Goal: Transaction & Acquisition: Purchase product/service

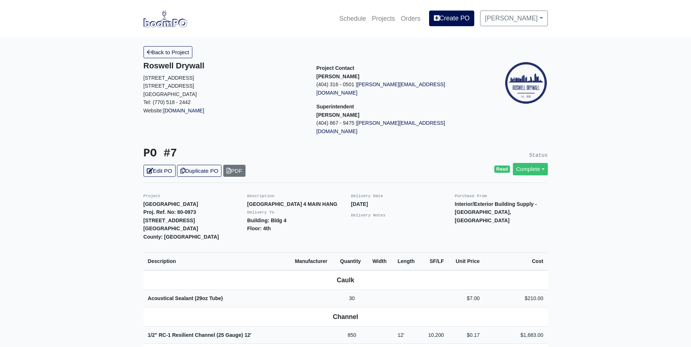
click at [164, 25] on img at bounding box center [165, 18] width 44 height 17
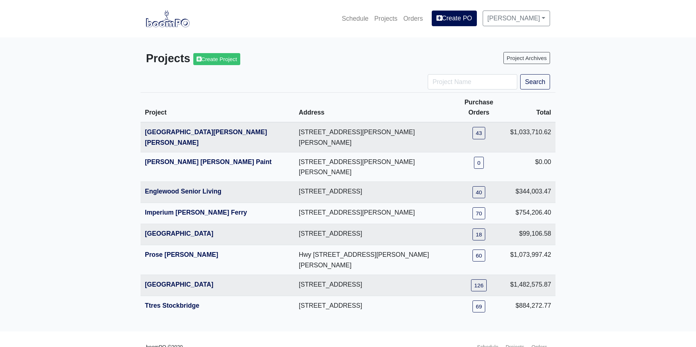
click at [158, 54] on h3 "Projects Create Project" at bounding box center [244, 58] width 197 height 13
click at [153, 188] on link "Englewood Senior Living" at bounding box center [183, 191] width 76 height 7
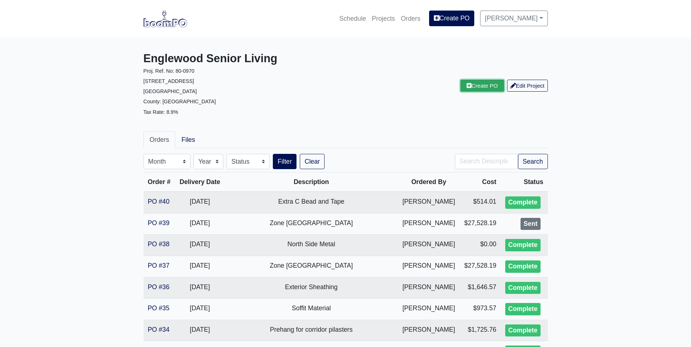
click at [468, 89] on link "Create PO" at bounding box center [482, 86] width 44 height 12
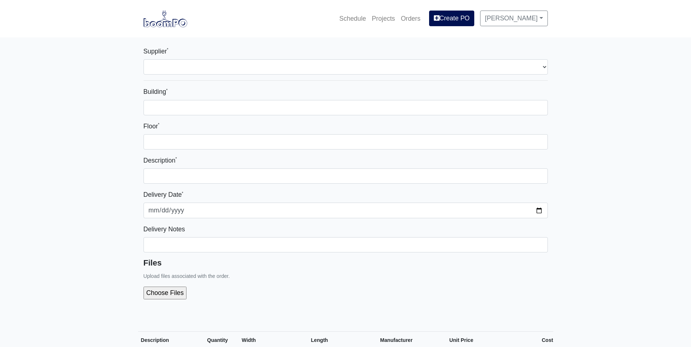
select select
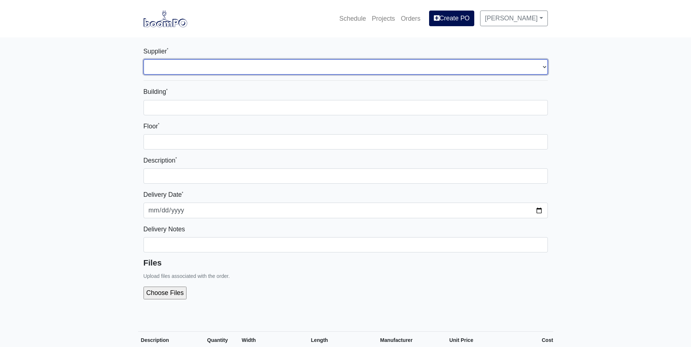
click at [261, 62] on select "Select one... L&W Supply - Mableton, GA" at bounding box center [345, 66] width 404 height 15
select select "1"
click at [143, 59] on select "Select one... L&W Supply - Mableton, GA" at bounding box center [345, 66] width 404 height 15
select select
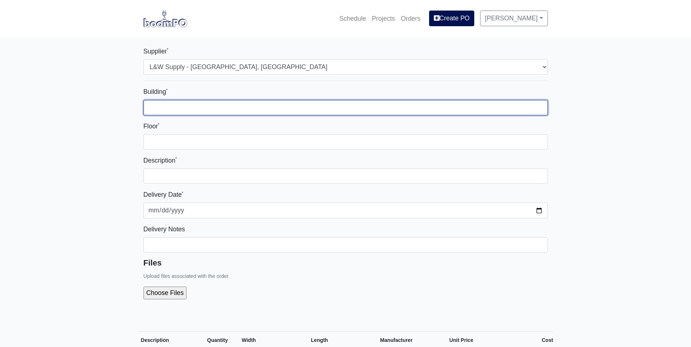
click at [209, 108] on input "Building *" at bounding box center [345, 107] width 404 height 15
type input "Zone 1"
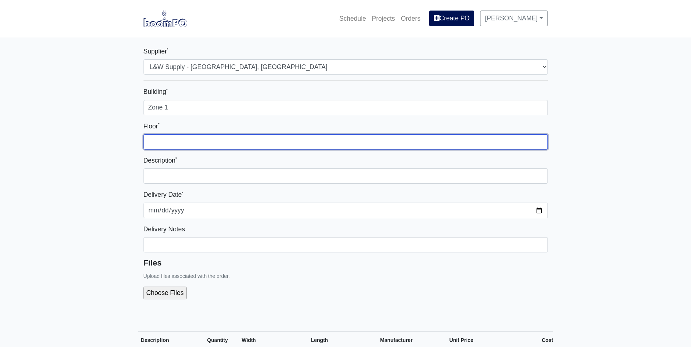
click at [176, 138] on input "Floor *" at bounding box center [345, 141] width 404 height 15
type input "1st"
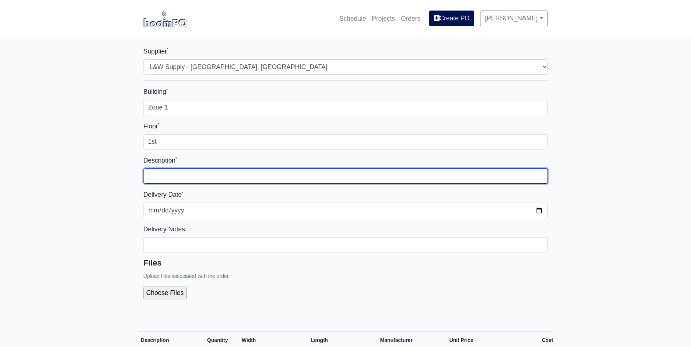
click at [171, 172] on input "text" at bounding box center [345, 176] width 404 height 15
type input "Interior Bathroom"
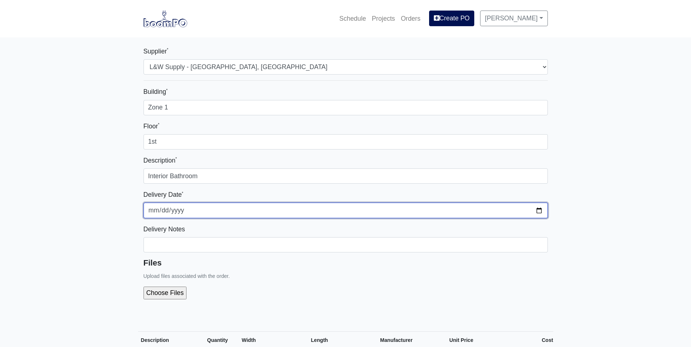
click at [539, 212] on input "2025-10-13" at bounding box center [345, 210] width 404 height 15
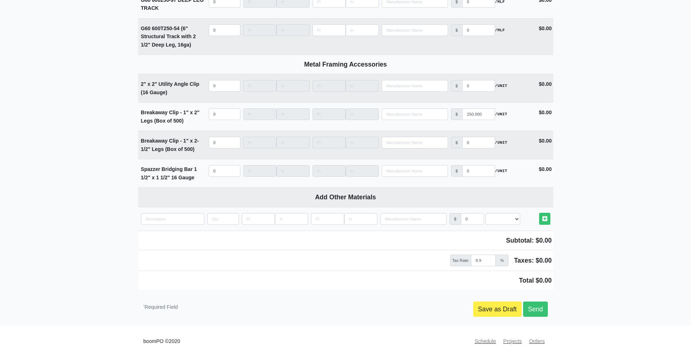
scroll to position [2131, 0]
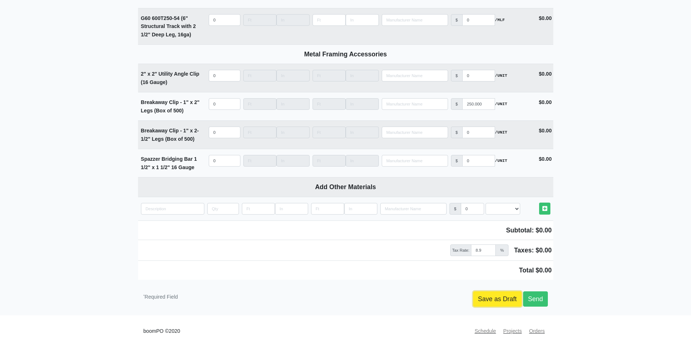
click at [498, 304] on link "Save as Draft" at bounding box center [497, 299] width 48 height 15
type input "2025-10-13"
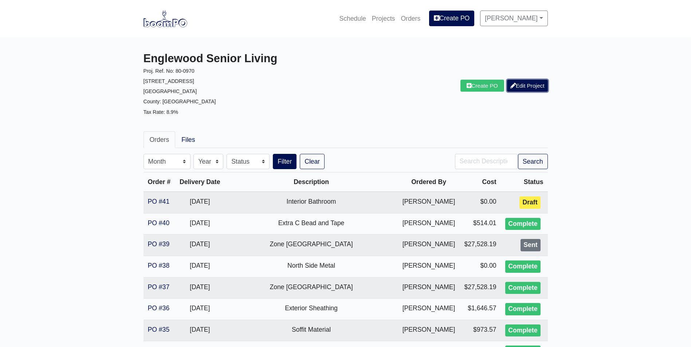
click at [535, 87] on link "Edit Project" at bounding box center [527, 86] width 41 height 12
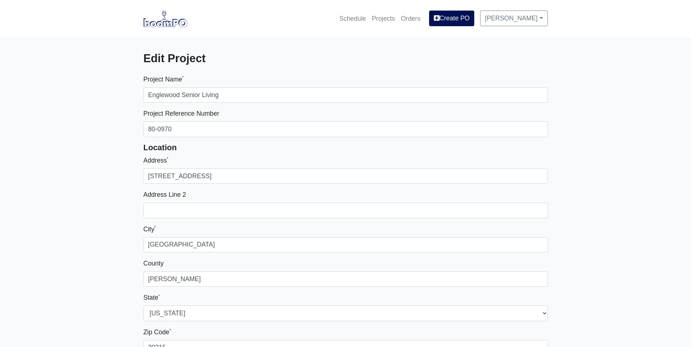
select select
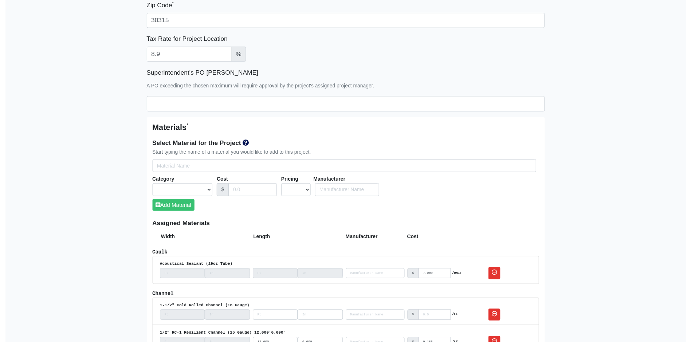
scroll to position [291, 0]
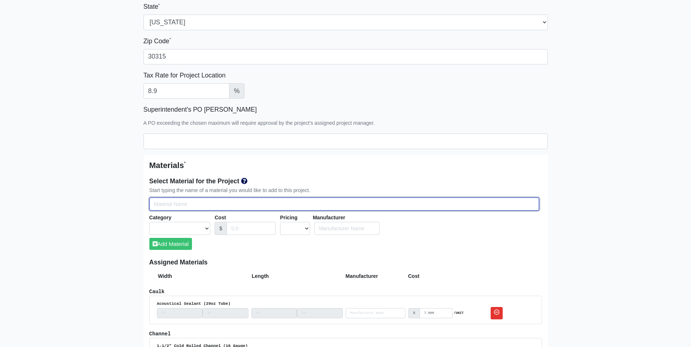
click at [154, 204] on input "Select Team Members for the Project" at bounding box center [344, 204] width 390 height 13
type input "g"
select select
type input "g9"
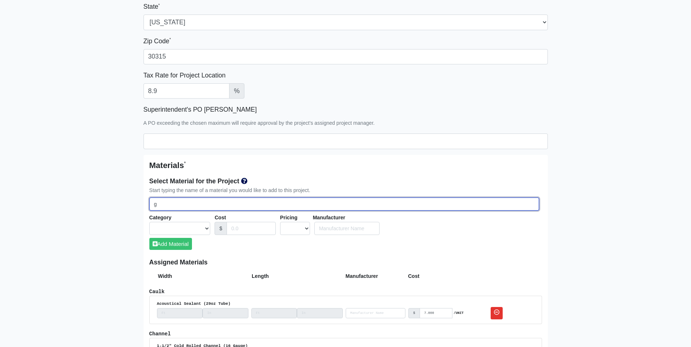
select select
type input "g90"
select select
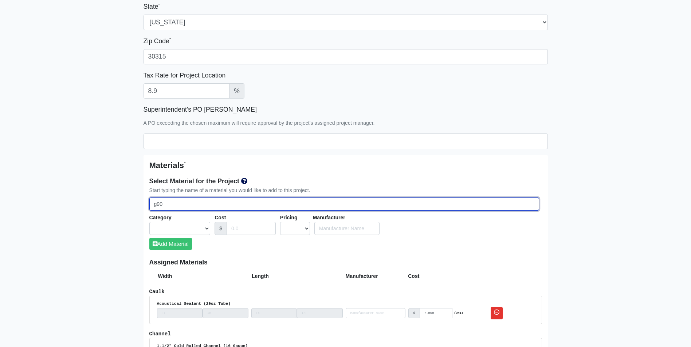
type input "g90"
select select
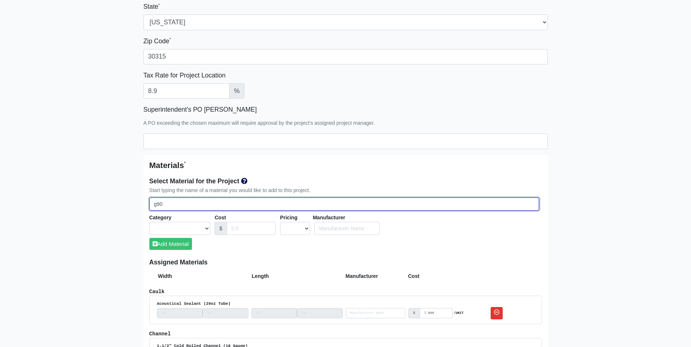
select select
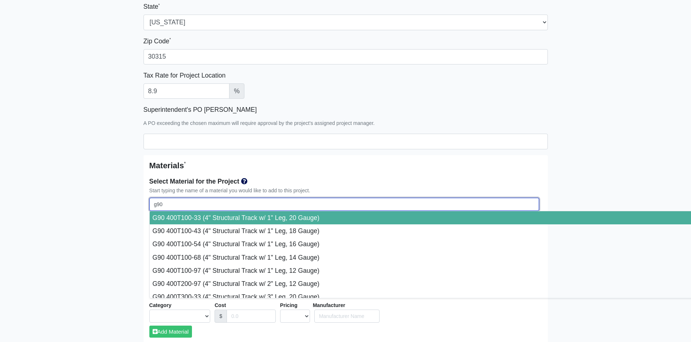
type input "g90 1"
select select
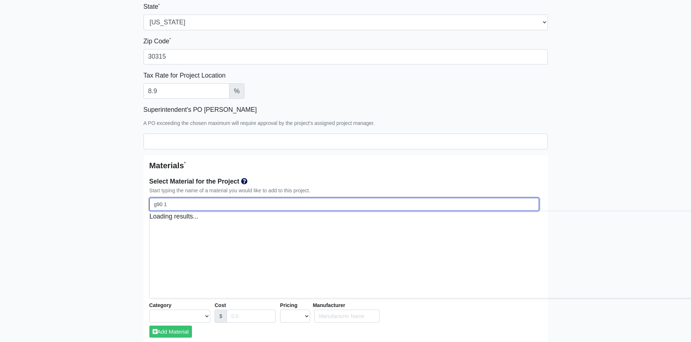
select select
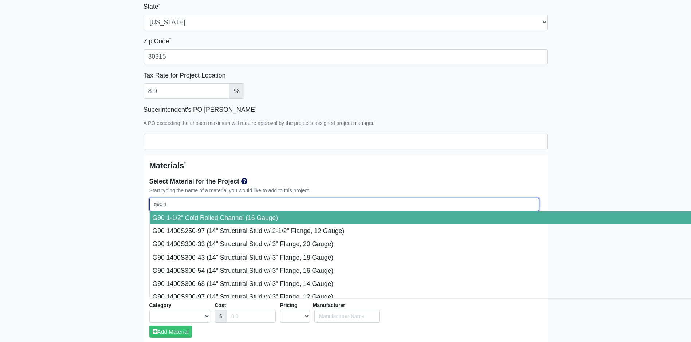
type input "g90 12"
select select
type input "g90 125"
select select
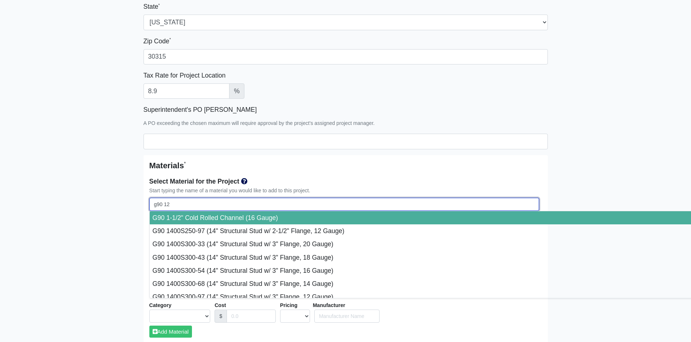
select select
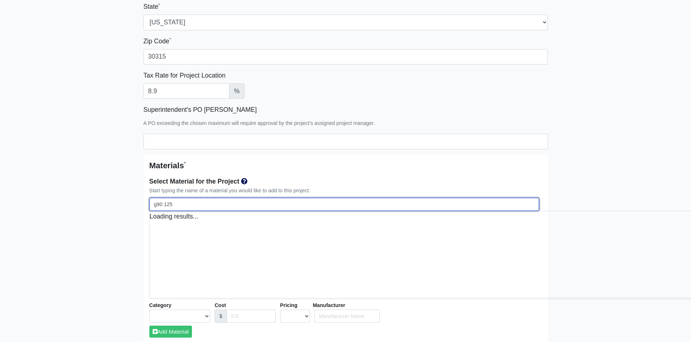
select select
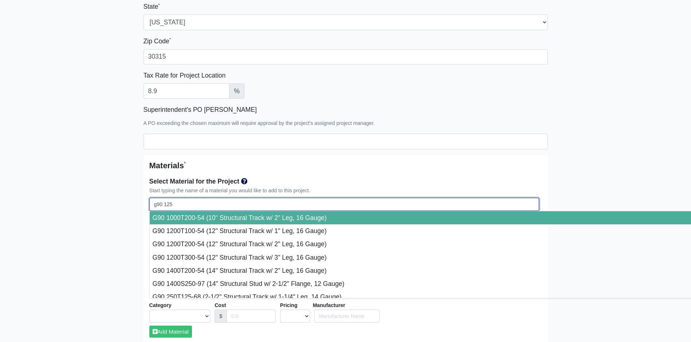
type input "g90 12"
select select
type input "g90 1"
select select
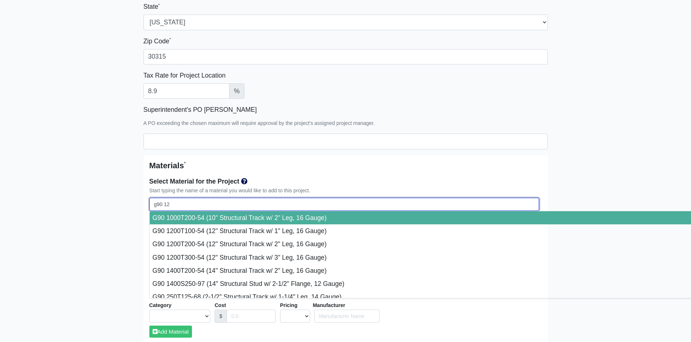
select select
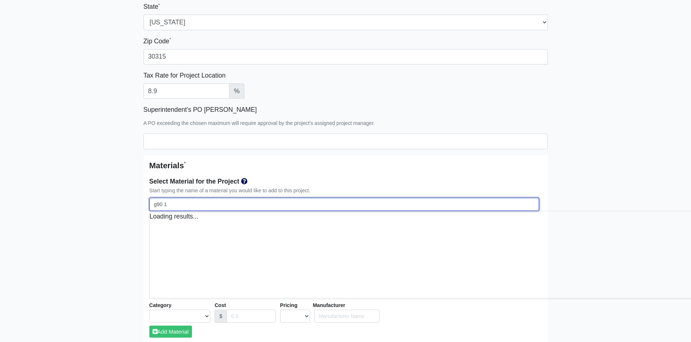
select select
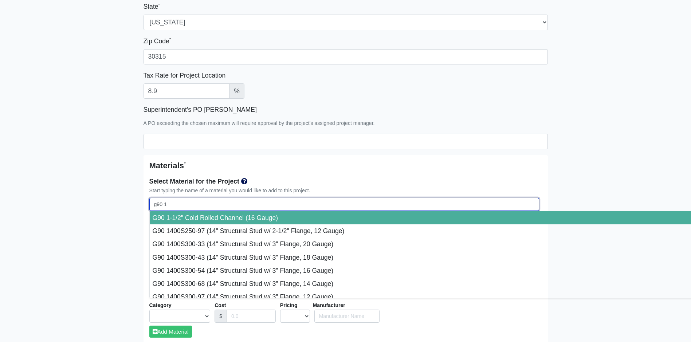
type input "g90 15"
select select
type input "g90 150"
select select
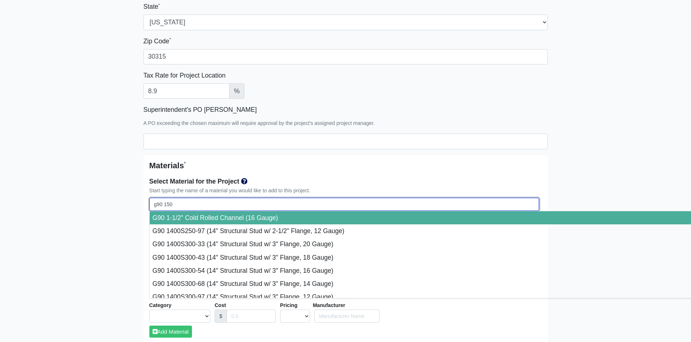
select select
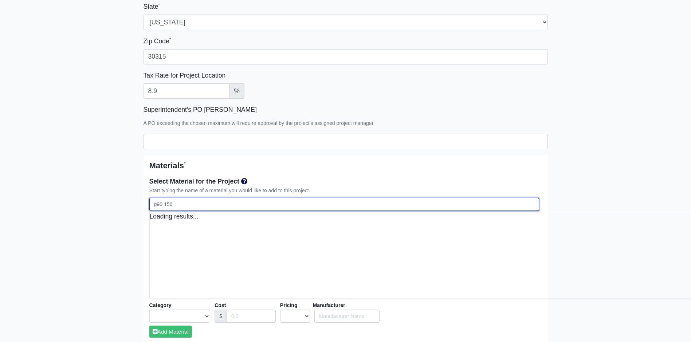
type input "g90 150s"
select select
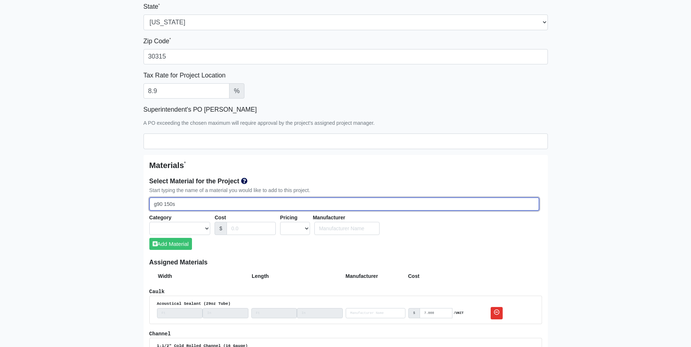
type input "g90 150"
select select
type input "g90 15"
select select
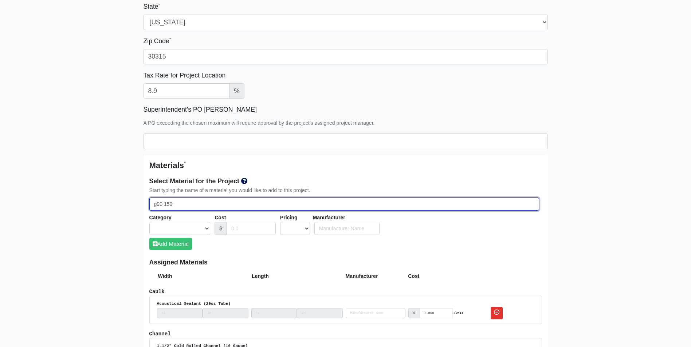
select select
type input "g90 1"
select select
type input "g90"
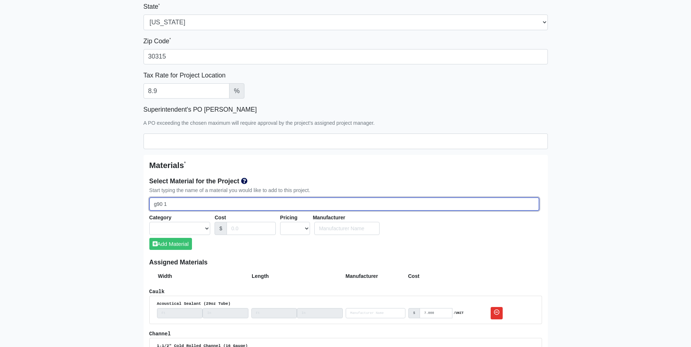
select select
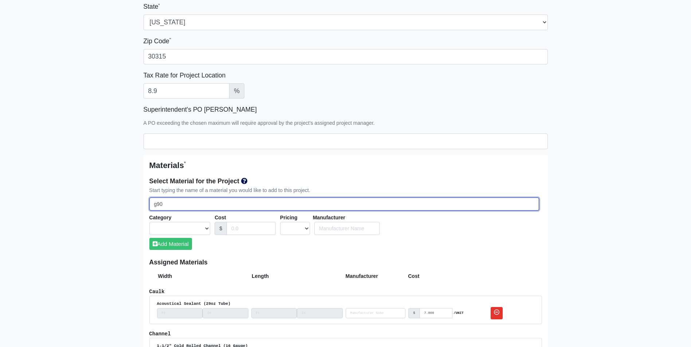
select select
type input "g90 1"
select select
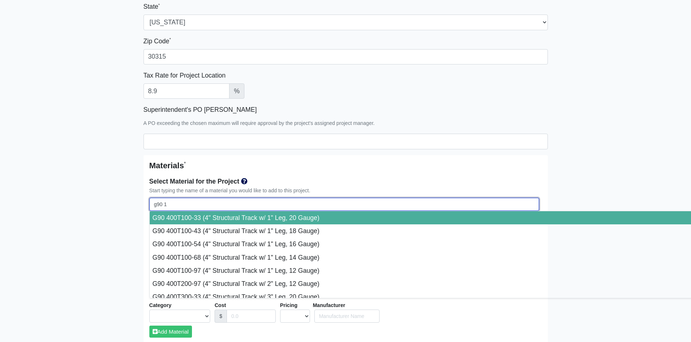
select select
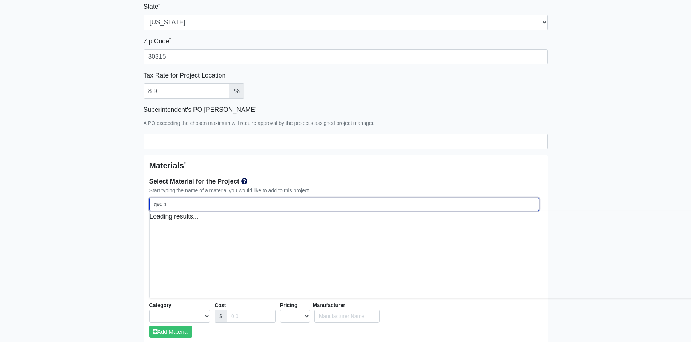
select select
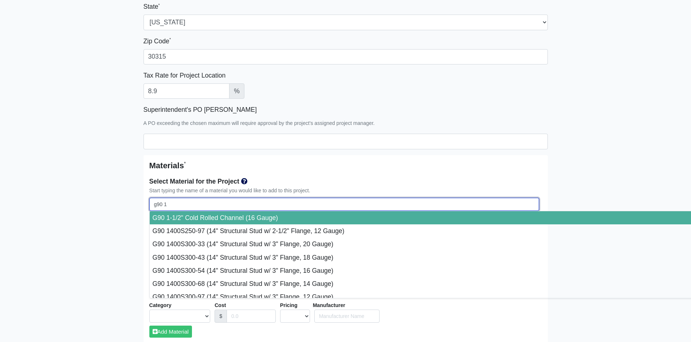
type input "g90 1"
select select
type input "g90 1 1"
select select
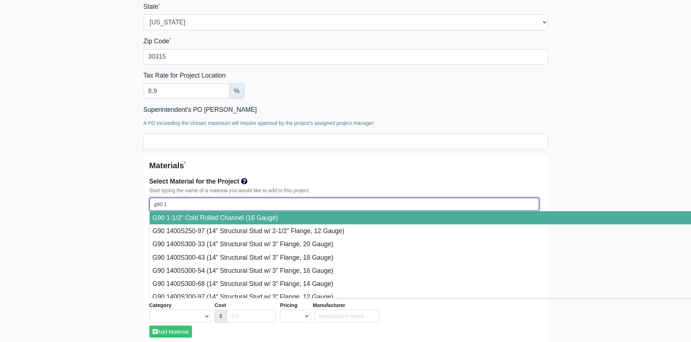
select select
type input "g90 1 1/"
select select
type input "g90 1 1/2"
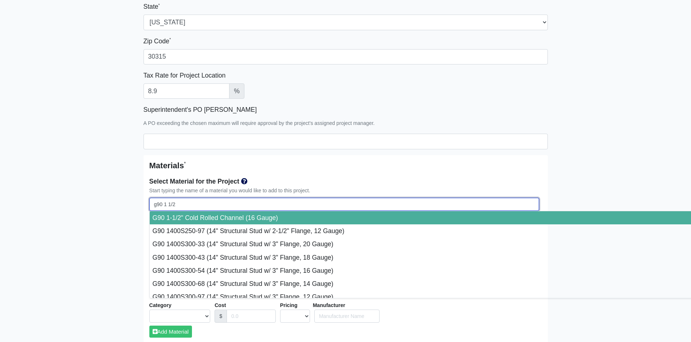
select select
type input "g90 1 1/2""
select select
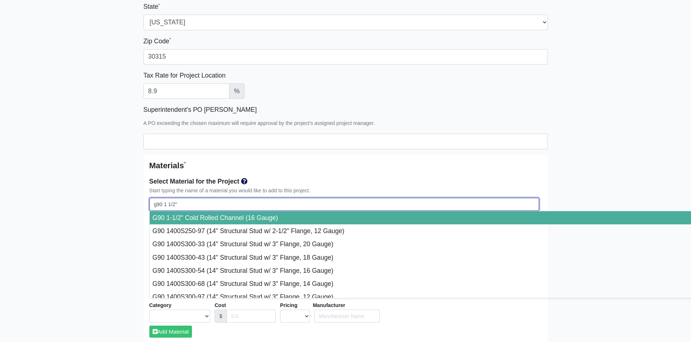
select select
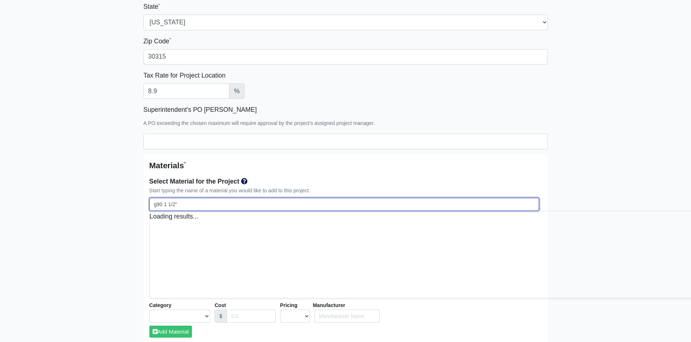
select select
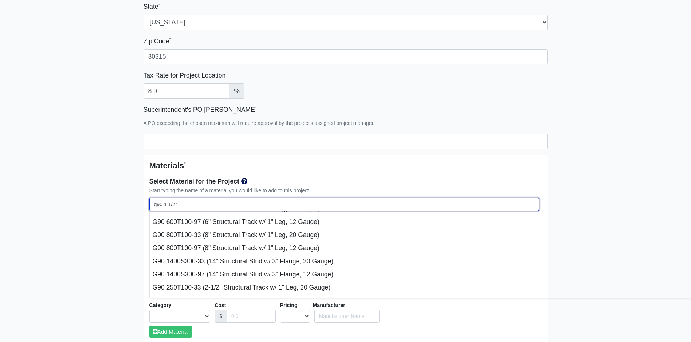
scroll to position [73, 0]
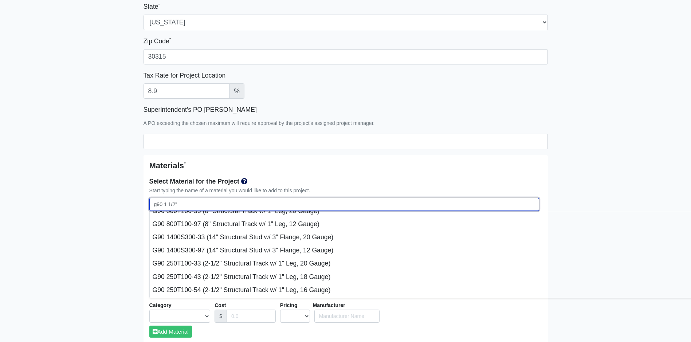
click at [161, 204] on input "g90 1 1/2"" at bounding box center [344, 204] width 390 height 13
type input "g9 1 1/2""
select select
type input "g 1 1/2""
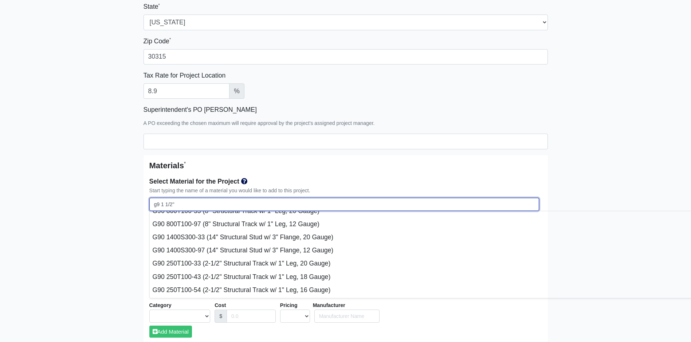
select select
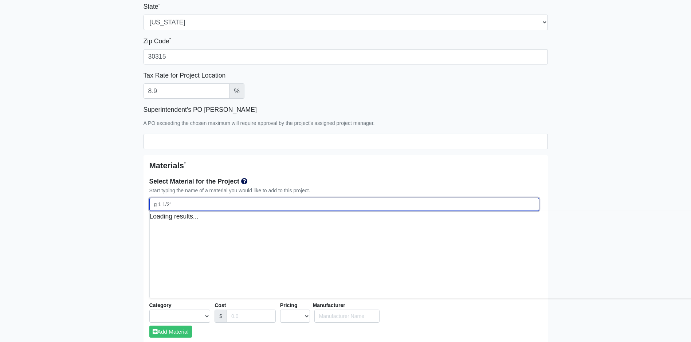
scroll to position [0, 0]
type input "g4 1 1/2""
select select
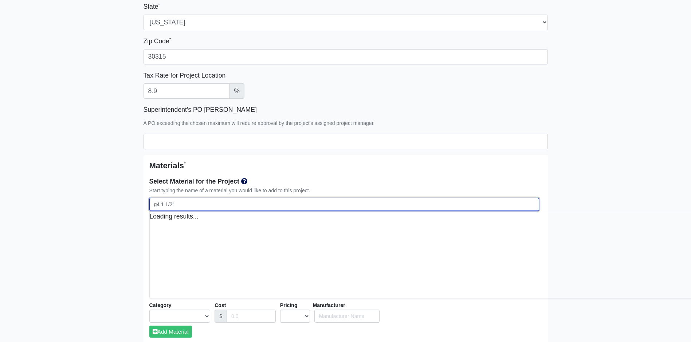
select select
type input "g49 1 1/2""
select select
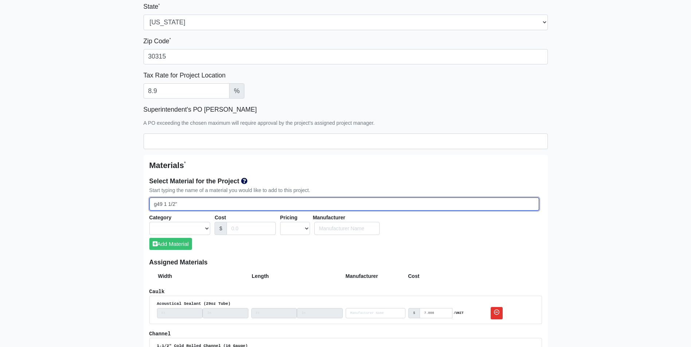
select select
type input "g4 1 1/2""
select select
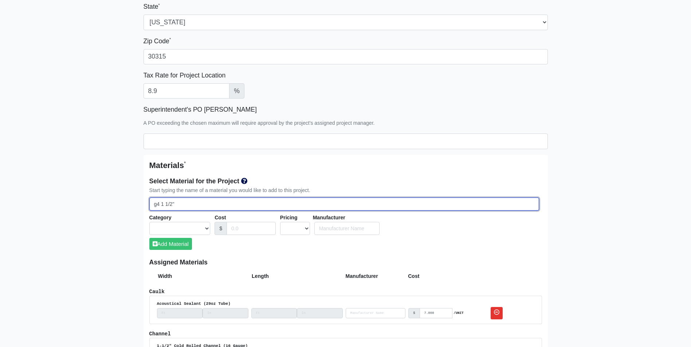
select select
type input "g40 1 1/2""
select select
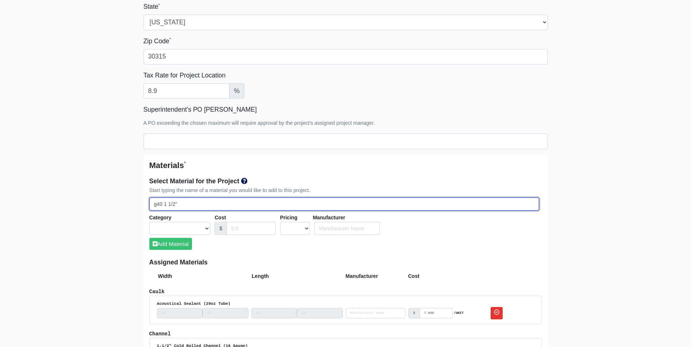
select select
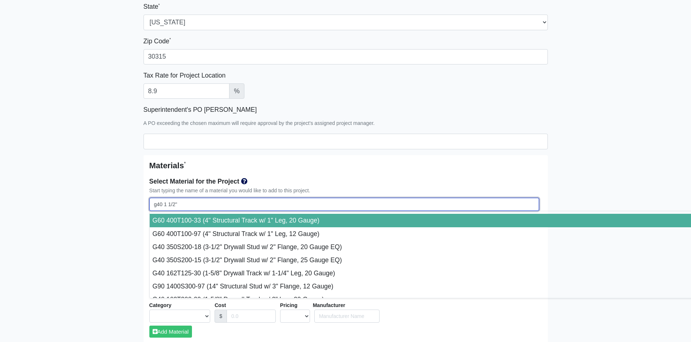
scroll to position [36, 0]
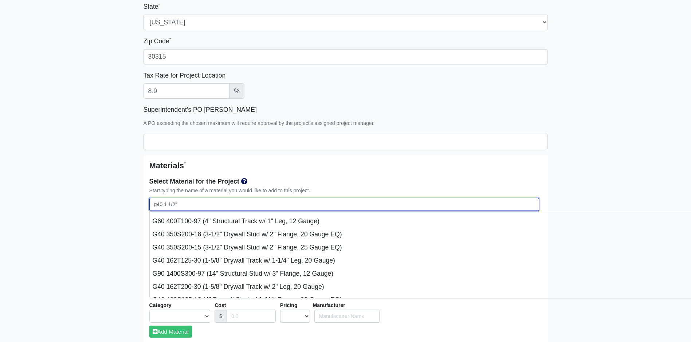
click at [182, 203] on input "g40 1 1/2"" at bounding box center [344, 204] width 390 height 13
type input "g40 1 1/2"
select select
type input "g40 1 1/"
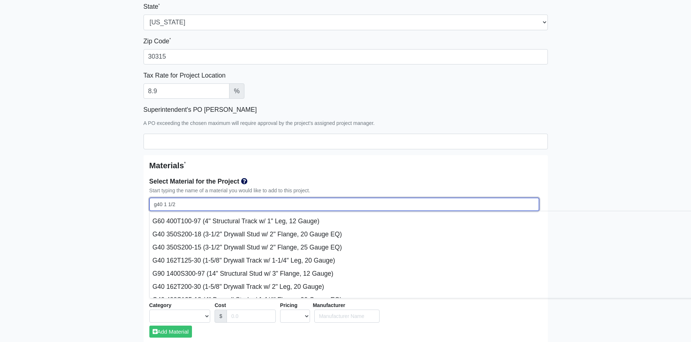
select select
type input "g40 1 1"
select select
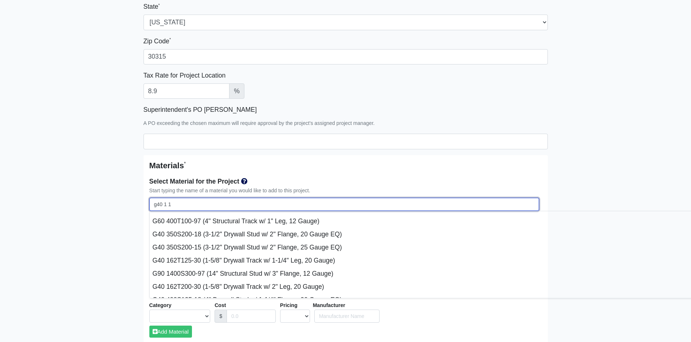
type input "g40 1"
select select
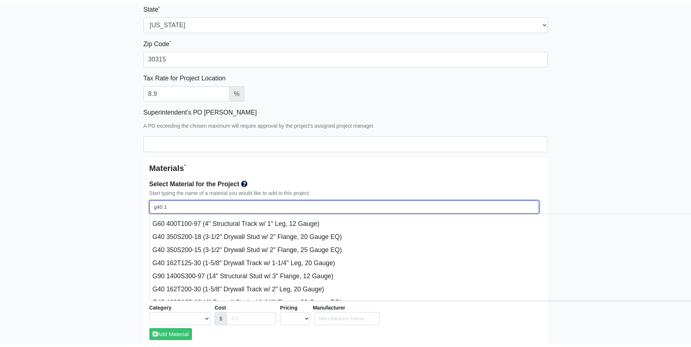
scroll to position [0, 0]
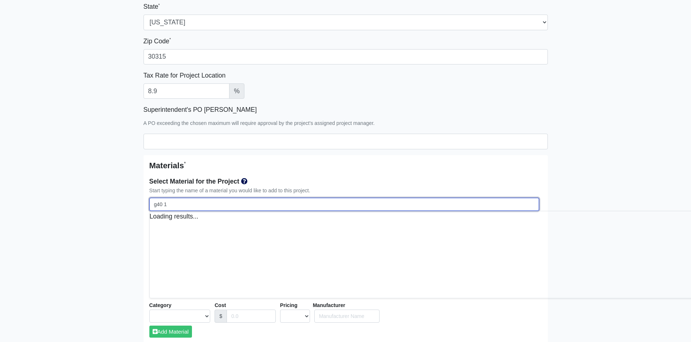
select select
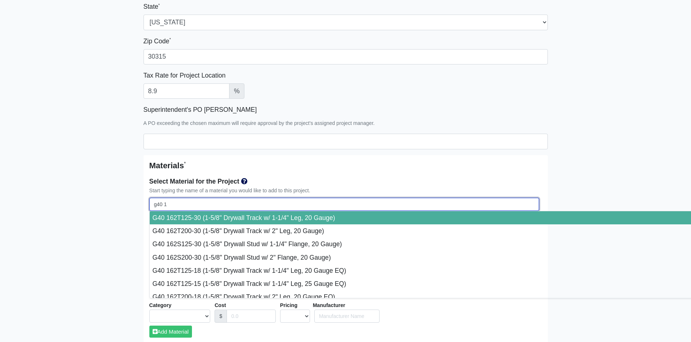
type input "g40 1"
select select
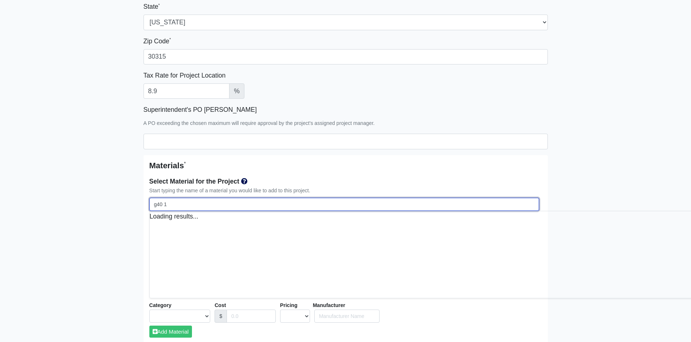
select select
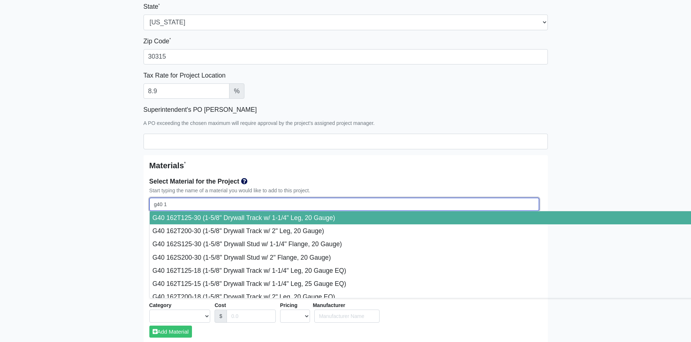
type input "g40 16"
select select
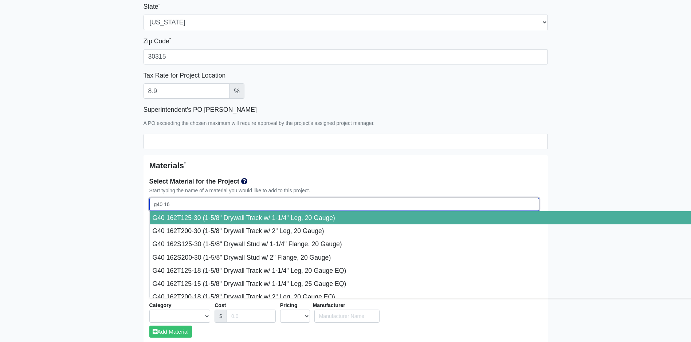
type input "g40 162"
select select
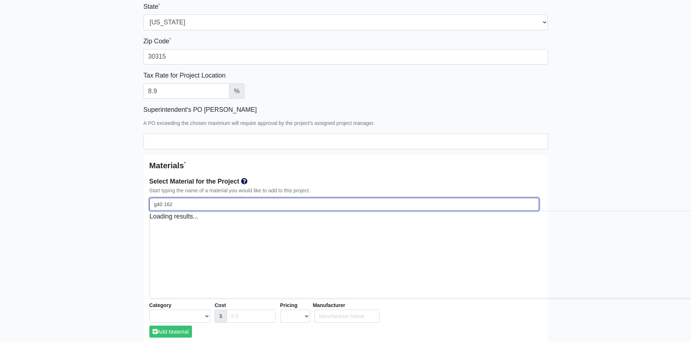
select select
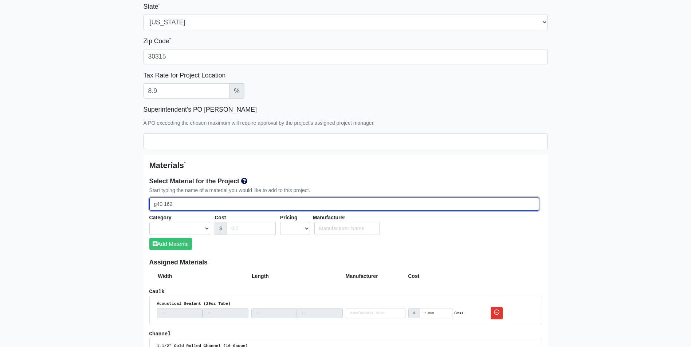
type input "g40 162s"
select select
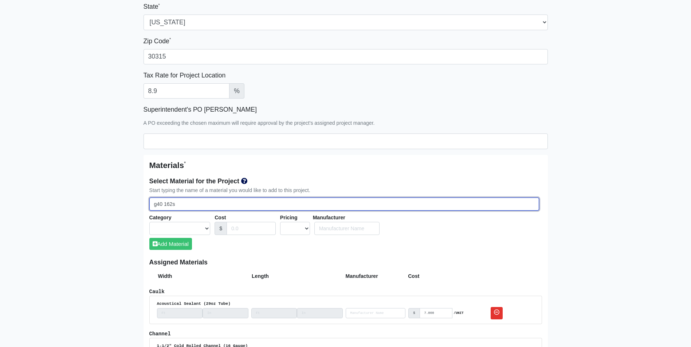
select select
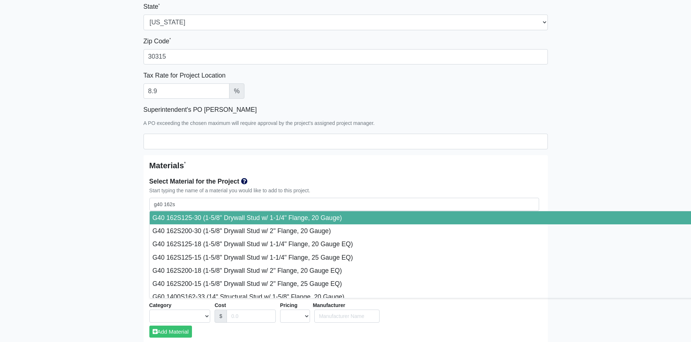
type input "G40 162S125-30 (1-5/8" Drywall Stud w/ 1-1/4" Flange, 20 Gauge)"
select select "[object Object]"
select select "1"
type input "Marino\WARE"
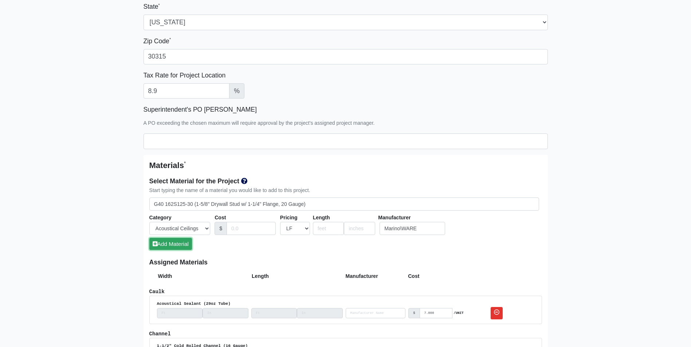
click at [161, 240] on button "Add Material" at bounding box center [170, 244] width 43 height 12
select select
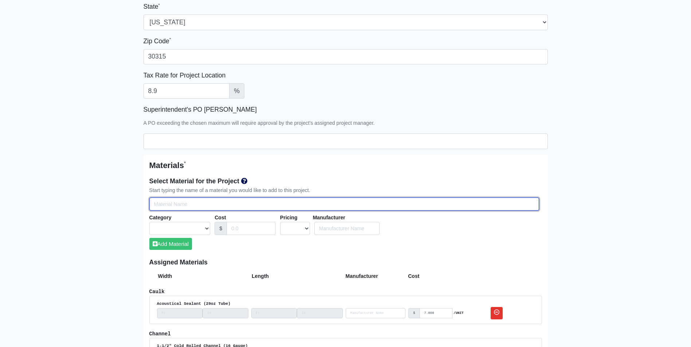
click at [160, 205] on input "Select Team Members for the Project" at bounding box center [344, 204] width 390 height 13
type input "h"
select select
type input "ha"
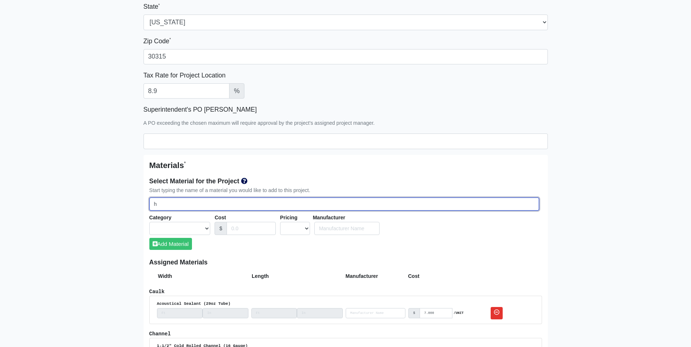
select select
type input "hat"
select select
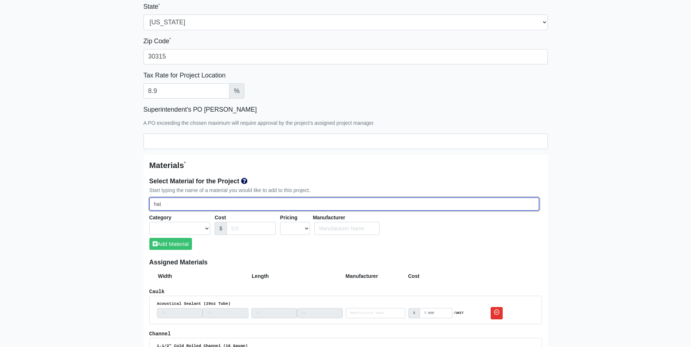
type input "hat"
select select
type input "hat c"
select select
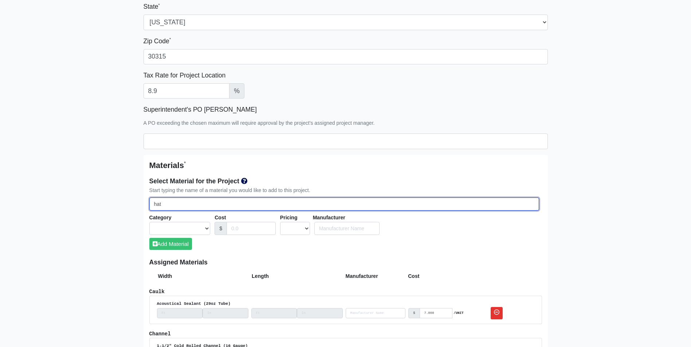
select select
type input "hat ch"
select select
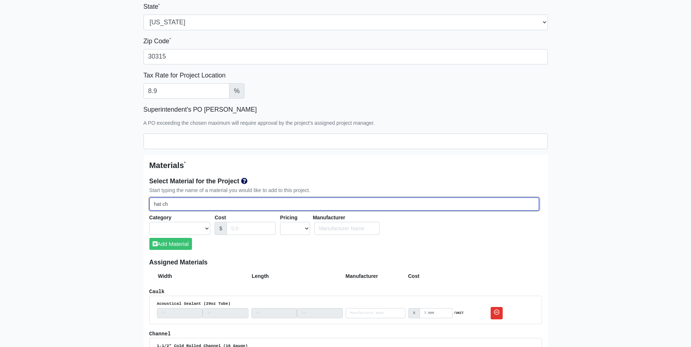
select select
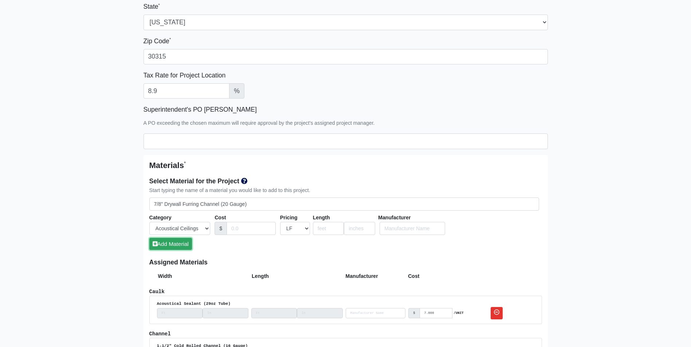
click at [172, 242] on button "Add Material" at bounding box center [170, 244] width 43 height 12
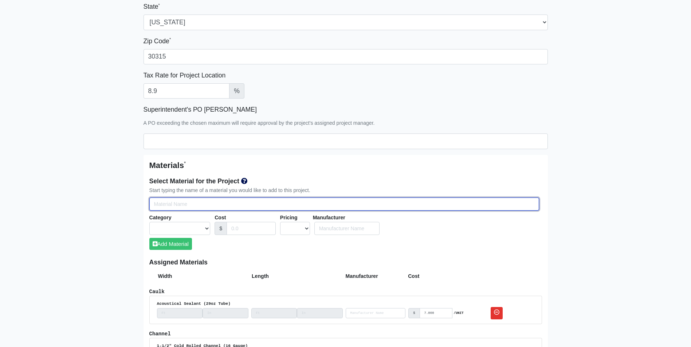
click at [167, 208] on input "Select Team Members for the Project" at bounding box center [344, 204] width 390 height 13
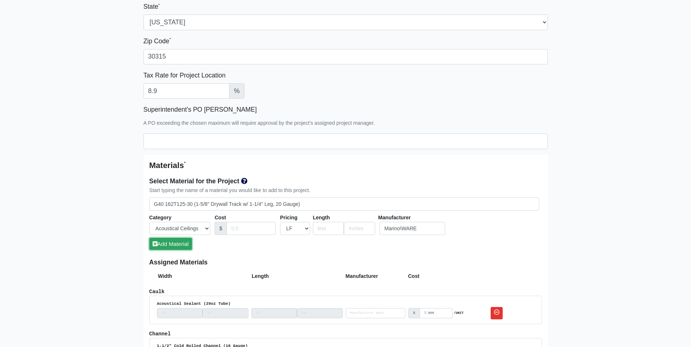
click at [175, 243] on button "Add Material" at bounding box center [170, 244] width 43 height 12
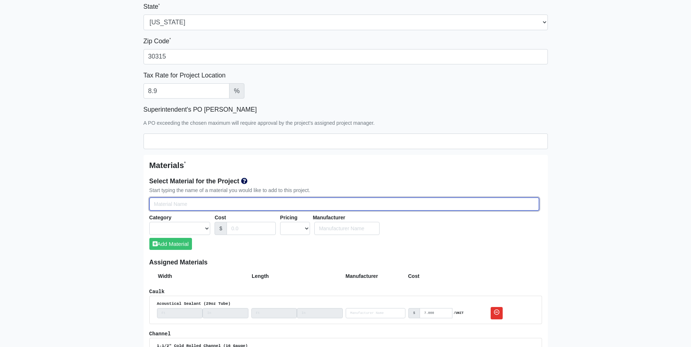
click at [171, 209] on input "Select Team Members for the Project" at bounding box center [344, 204] width 390 height 13
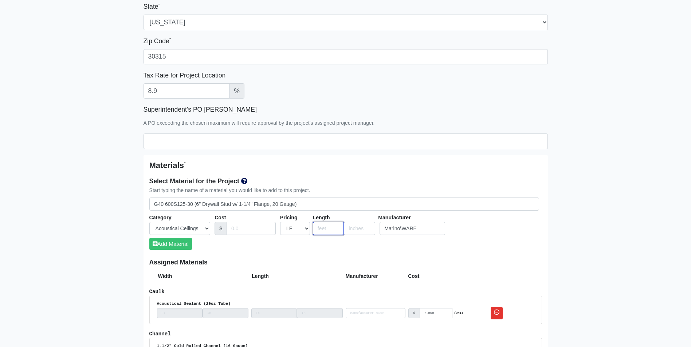
click at [316, 230] on input "number" at bounding box center [328, 228] width 31 height 13
click at [169, 247] on button "Add Material" at bounding box center [170, 244] width 43 height 12
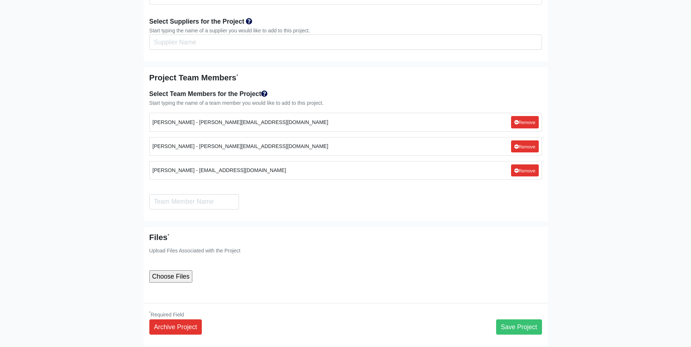
scroll to position [2584, 0]
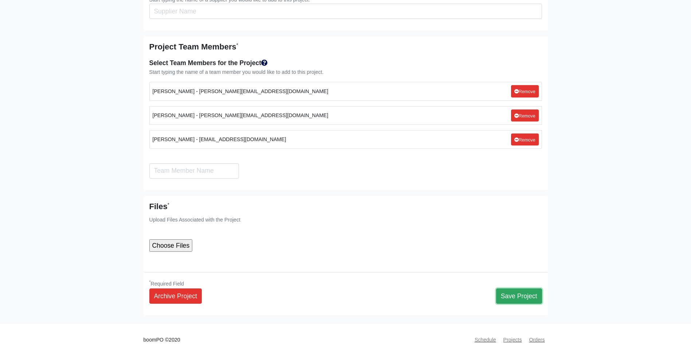
click at [528, 289] on button "Save Project" at bounding box center [519, 296] width 46 height 15
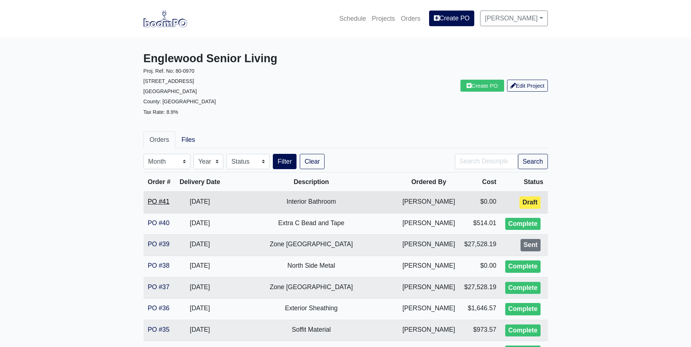
click at [153, 200] on link "PO #41" at bounding box center [159, 201] width 22 height 7
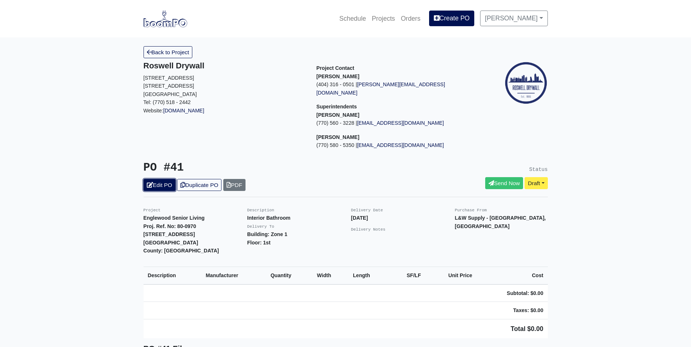
click at [157, 179] on link "Edit PO" at bounding box center [159, 185] width 32 height 12
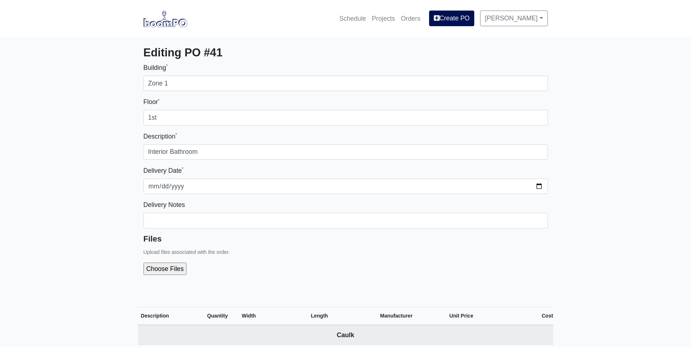
select select
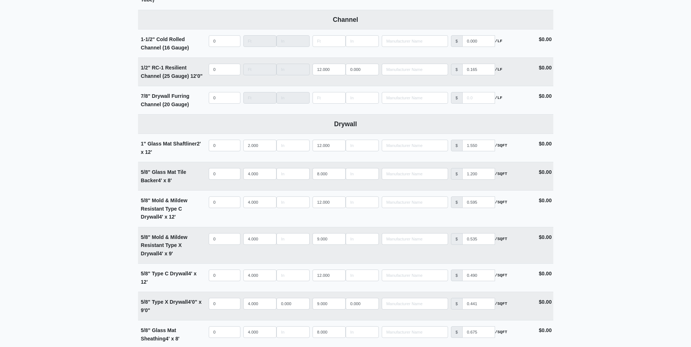
scroll to position [364, 0]
click at [216, 237] on input "quantity" at bounding box center [225, 239] width 32 height 12
type input "1"
select select
type input "12"
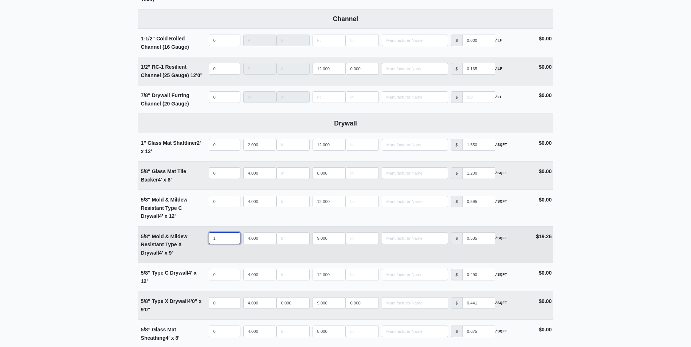
select select
type input "12"
type input "1"
select select
type input "12"
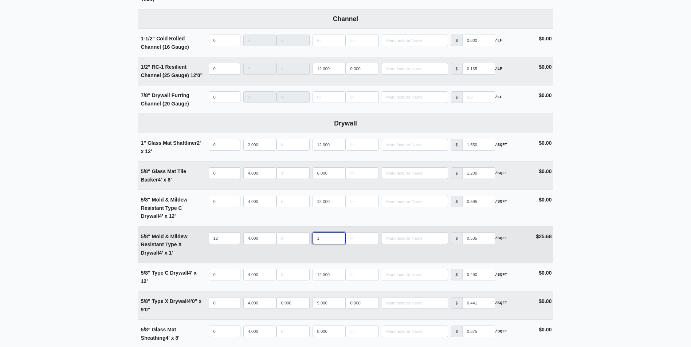
select select
type input "12"
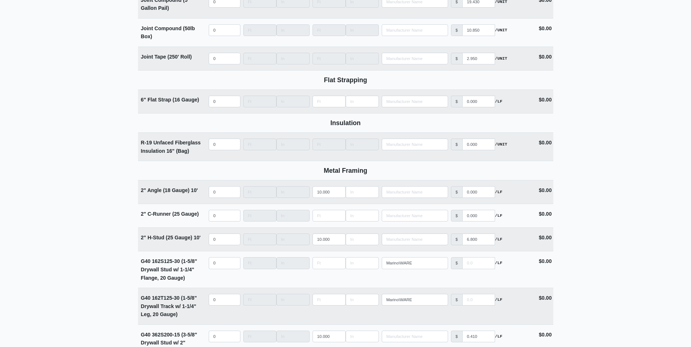
scroll to position [911, 0]
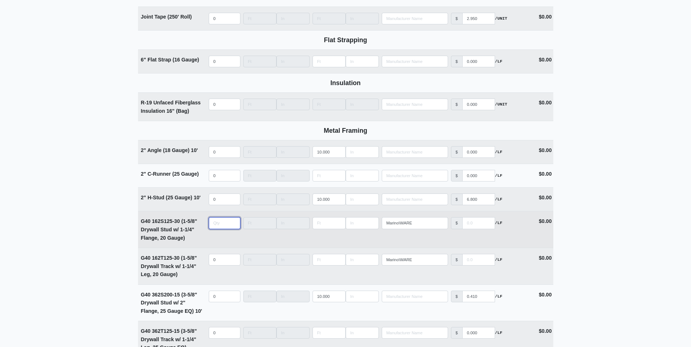
click at [213, 227] on input "quantity" at bounding box center [225, 223] width 32 height 12
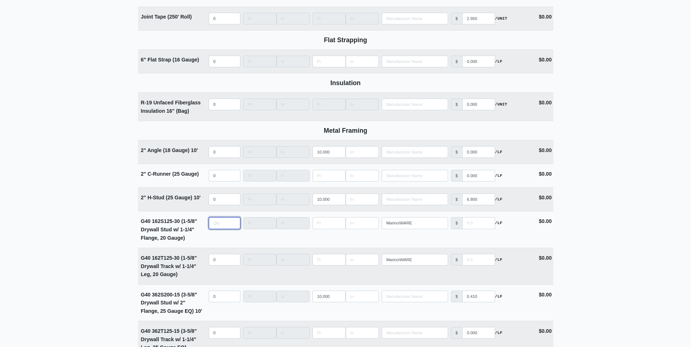
type input "1"
type input "0"
type input "10"
type input "8"
type input "0"
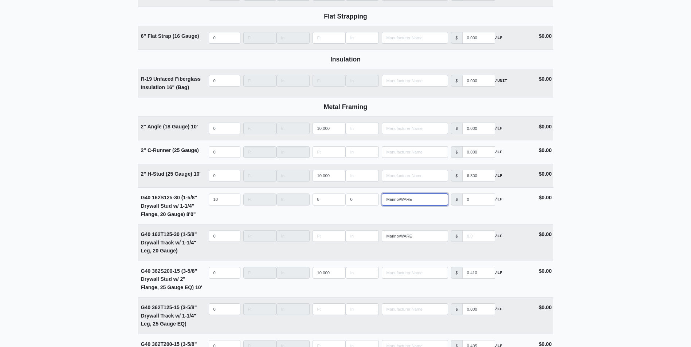
scroll to position [947, 0]
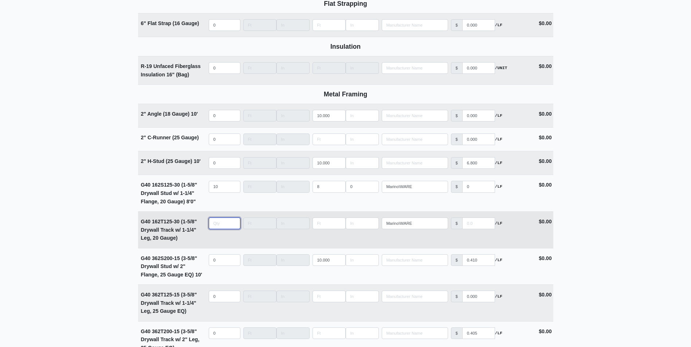
click at [220, 227] on input "quantity" at bounding box center [225, 224] width 32 height 12
type input "4"
type input "0"
type input "4"
type input "10"
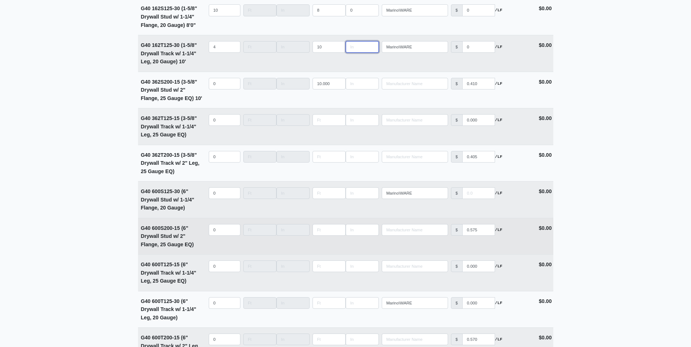
scroll to position [1129, 0]
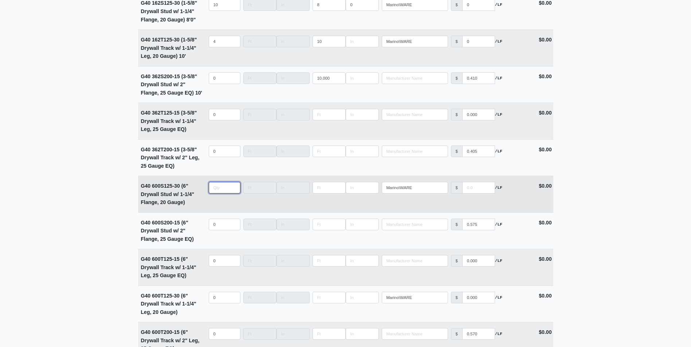
click at [220, 194] on input "quantity" at bounding box center [225, 188] width 32 height 12
type input "1"
type input "0"
type input "18"
type input "20"
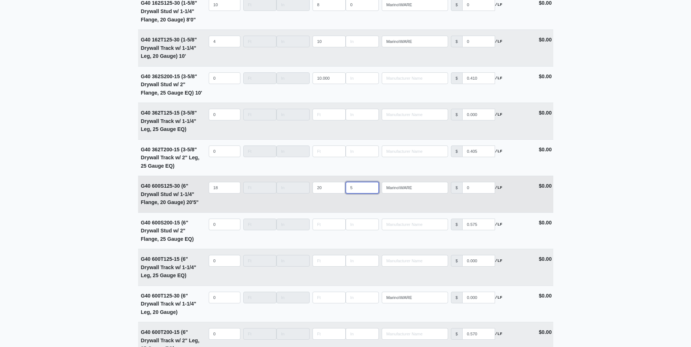
type input "5"
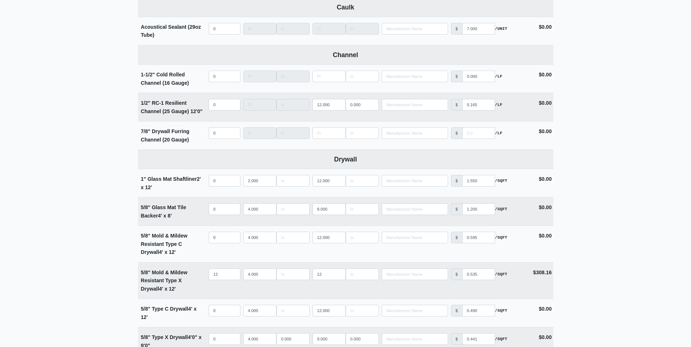
scroll to position [328, 0]
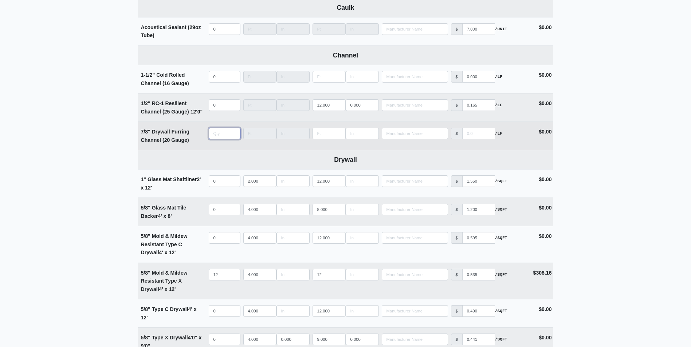
click at [221, 136] on input "quantity" at bounding box center [225, 134] width 32 height 12
type input "4"
type input "0"
type input "4"
type input "10"
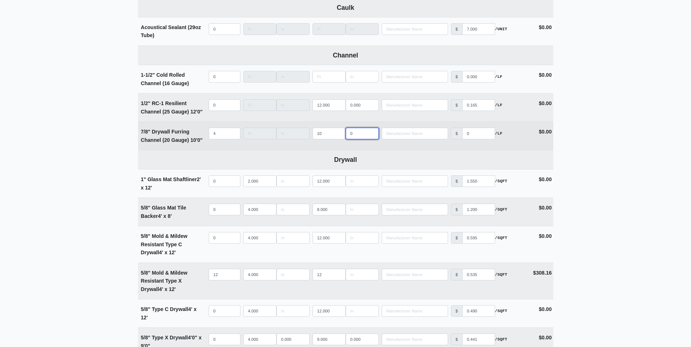
type input "0"
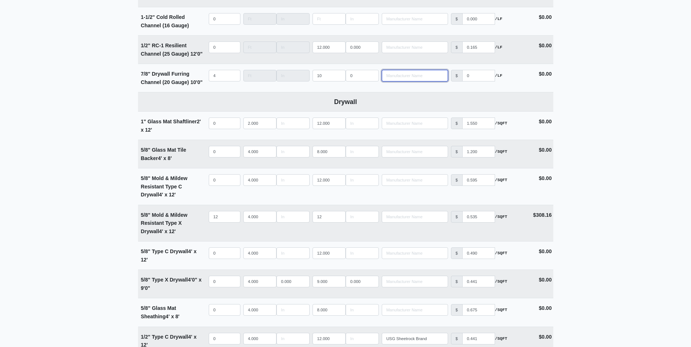
scroll to position [401, 0]
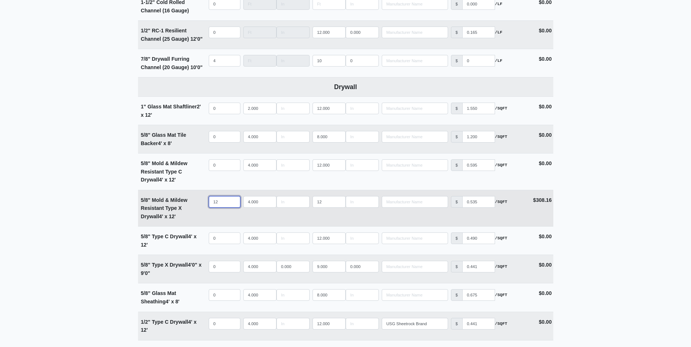
drag, startPoint x: 224, startPoint y: 201, endPoint x: 158, endPoint y: 202, distance: 66.3
click at [158, 202] on tr "5/8" Mold & Mildew Resistant Type X Drywall 4' x 12' Qty 12 Width 4.000 Length …" at bounding box center [345, 208] width 415 height 37
type input "1"
select select
type input "16"
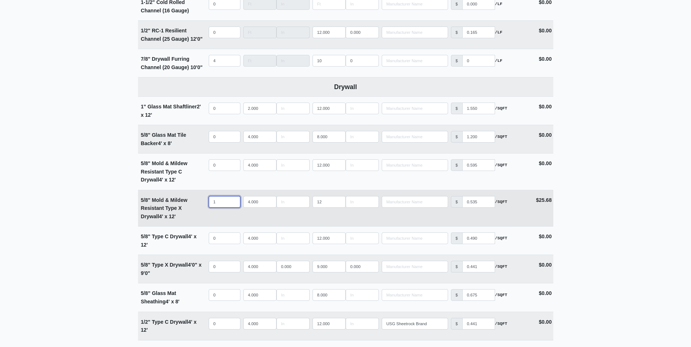
select select
type input "16"
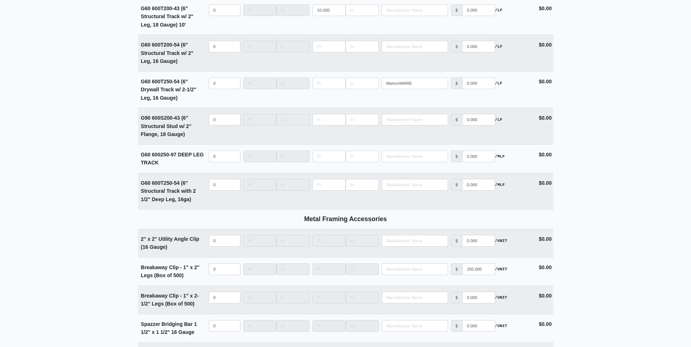
scroll to position [2245, 0]
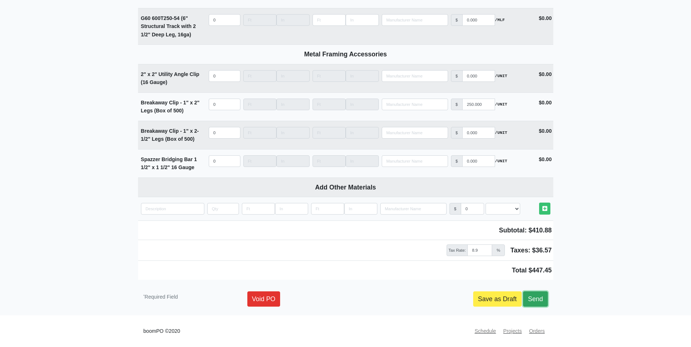
click at [535, 302] on link "Send" at bounding box center [535, 299] width 24 height 15
